Goal: Task Accomplishment & Management: Complete application form

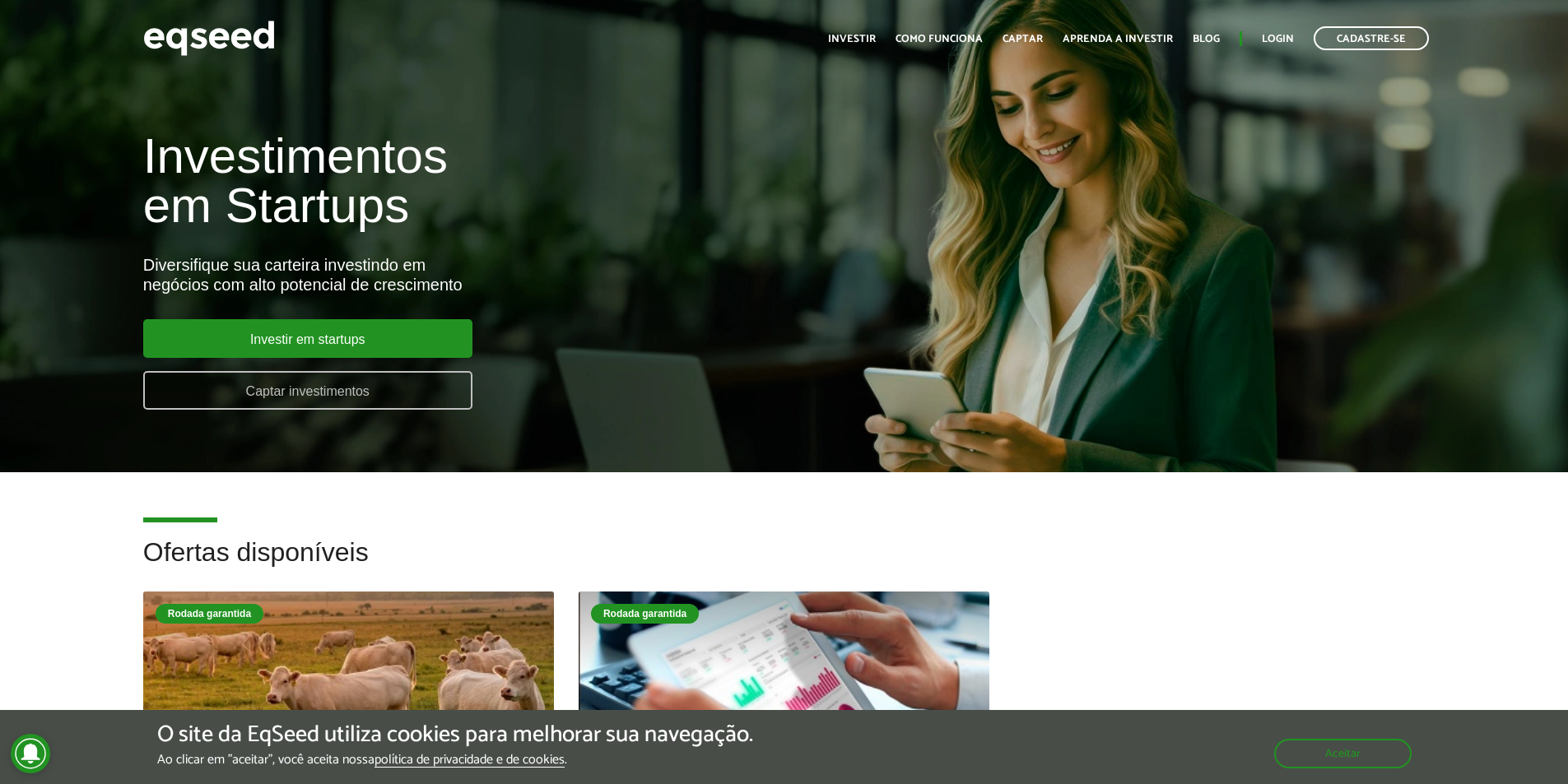
click at [374, 397] on link "Captar investimentos" at bounding box center [307, 390] width 329 height 39
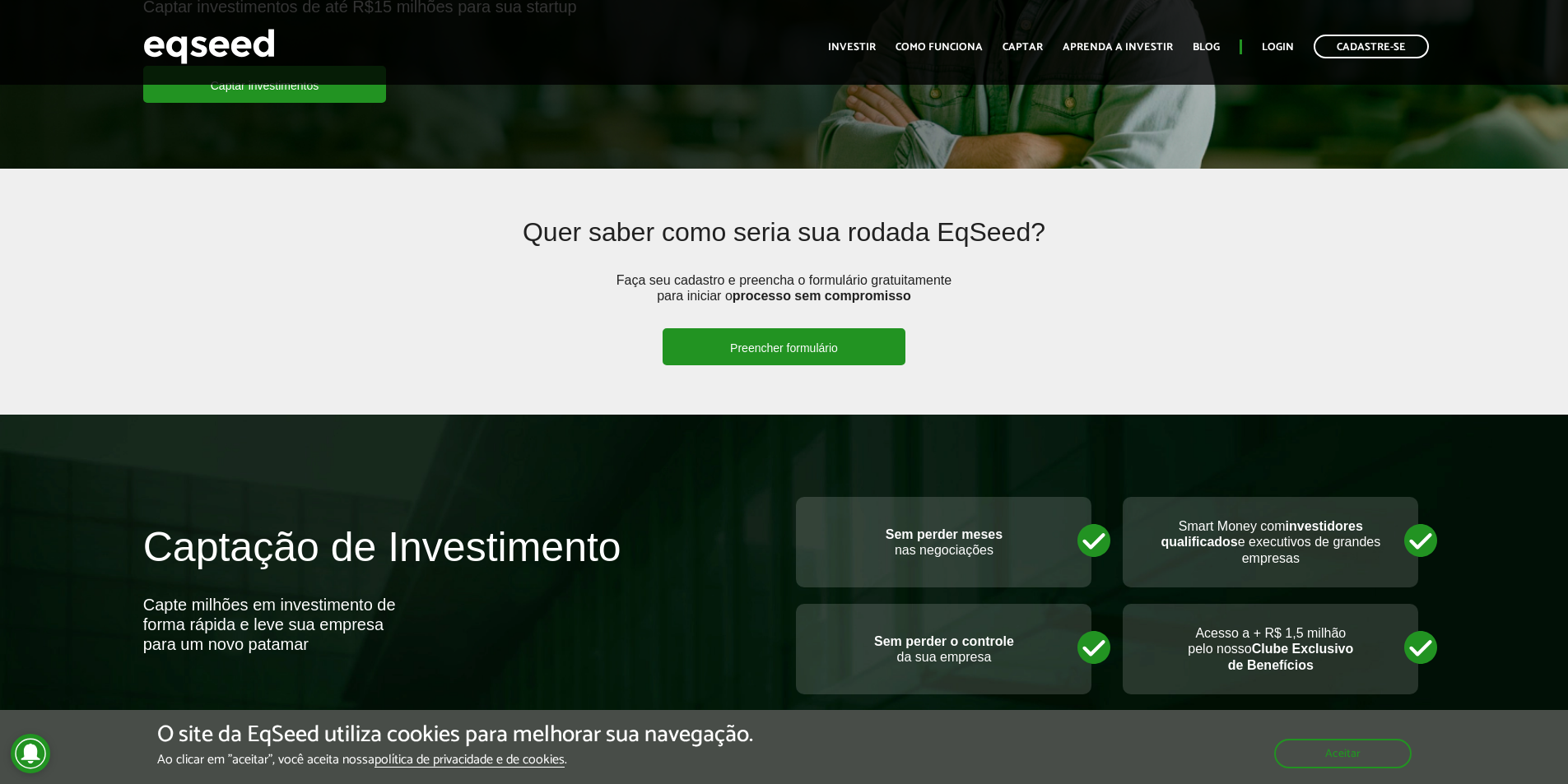
click at [726, 347] on link "Preencher formulário" at bounding box center [784, 346] width 243 height 37
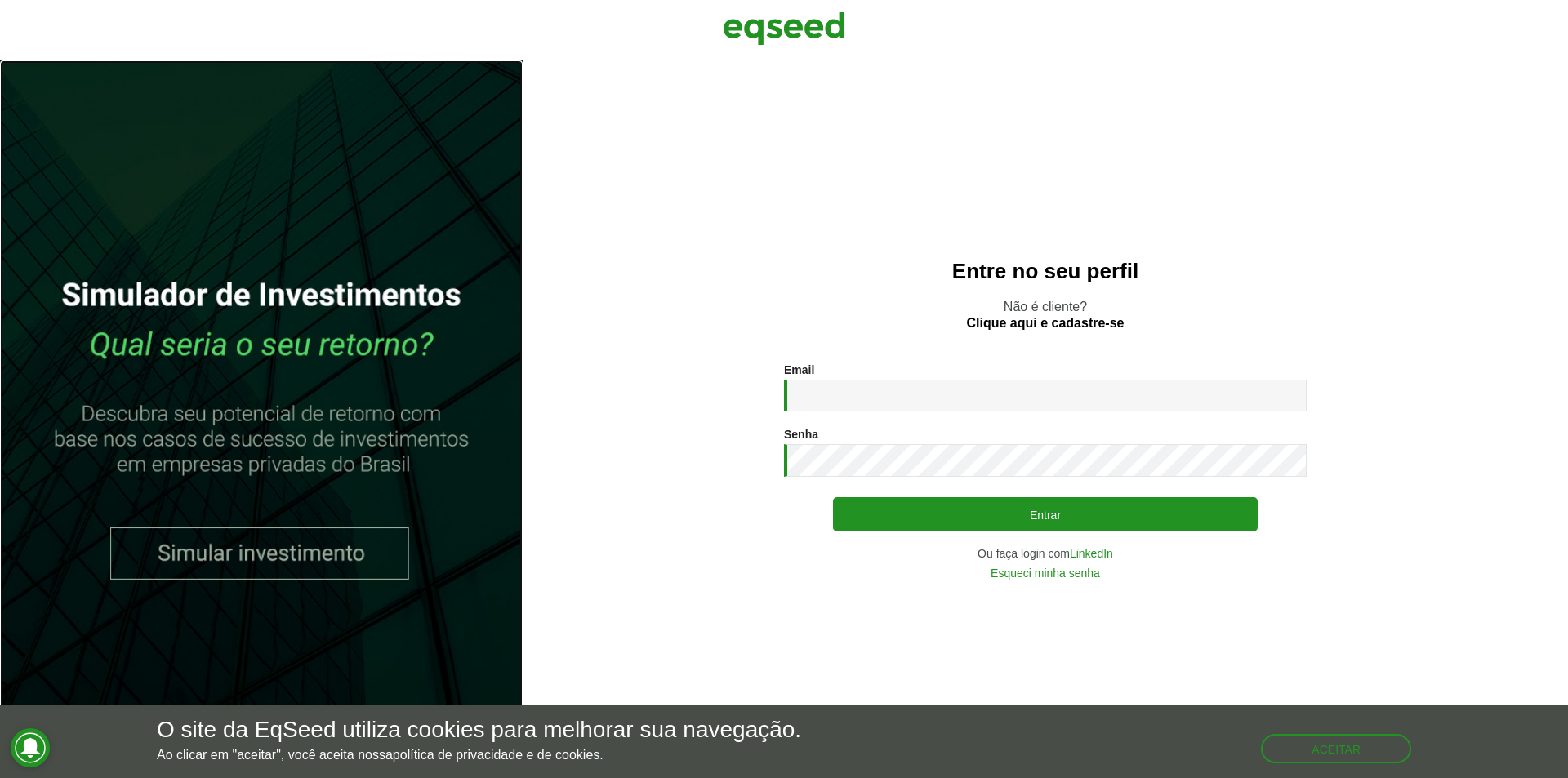
click at [342, 554] on link at bounding box center [261, 419] width 522 height 717
